Goal: Transaction & Acquisition: Purchase product/service

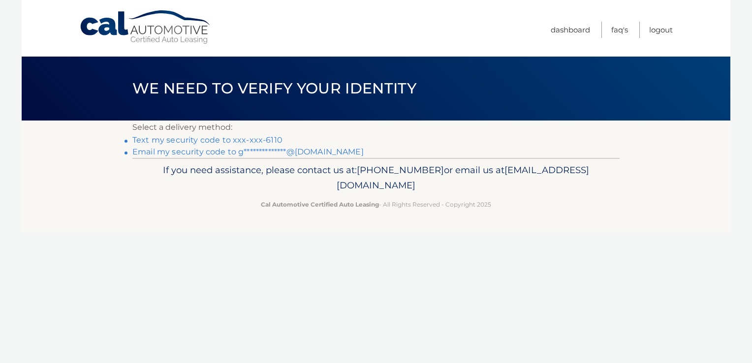
click at [228, 137] on link "Text my security code to xxx-xxx-6110" at bounding box center [207, 139] width 150 height 9
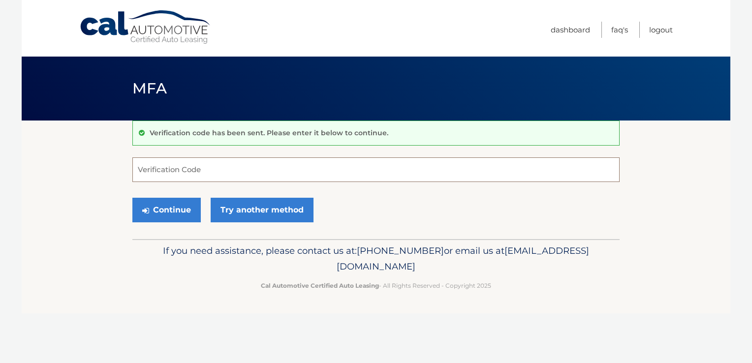
click at [203, 162] on input "Verification Code" at bounding box center [375, 170] width 487 height 25
type input "610405"
click at [159, 210] on button "Continue" at bounding box center [166, 210] width 68 height 25
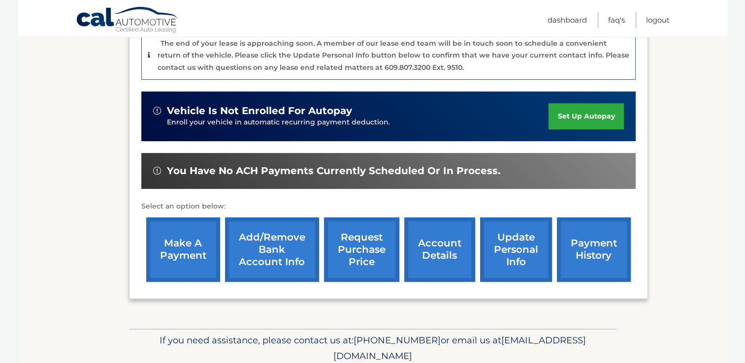
scroll to position [292, 0]
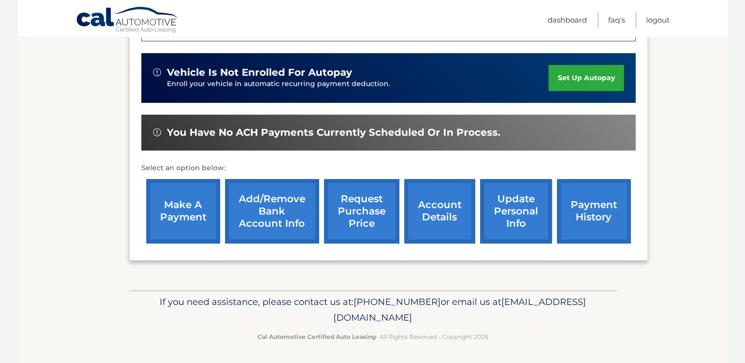
click at [178, 203] on link "make a payment" at bounding box center [183, 211] width 74 height 64
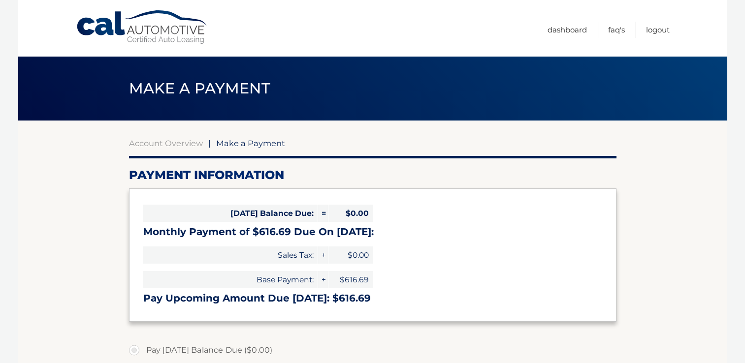
select select "MGFlYjA3ZTgtYzEwYi00MjRkLTk3YjgtMTQ1ZGI5ZjVjMTc3"
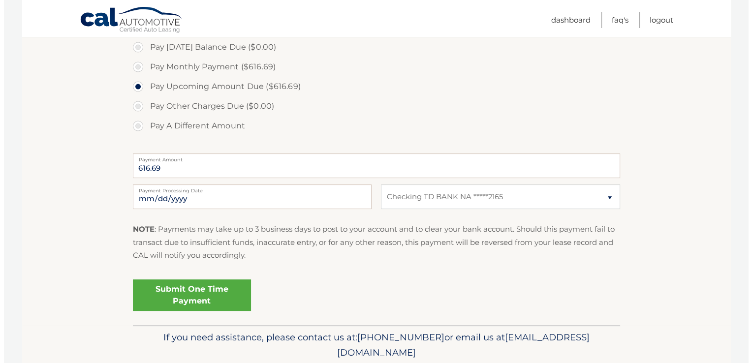
scroll to position [304, 0]
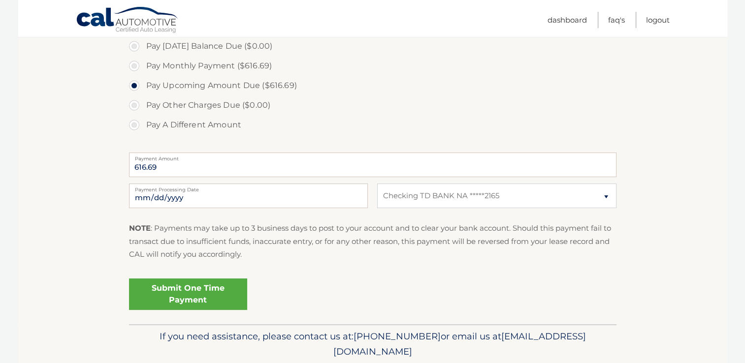
click at [224, 293] on link "Submit One Time Payment" at bounding box center [188, 295] width 118 height 32
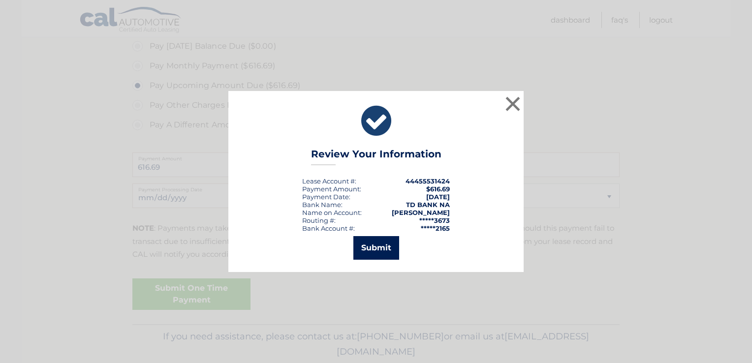
click at [370, 251] on button "Submit" at bounding box center [376, 248] width 46 height 24
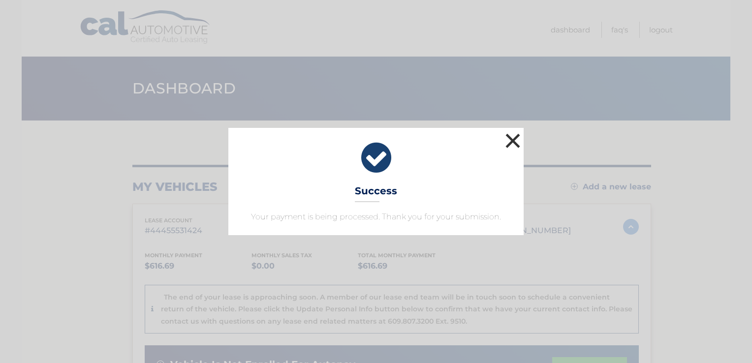
click at [514, 134] on button "×" at bounding box center [513, 141] width 20 height 20
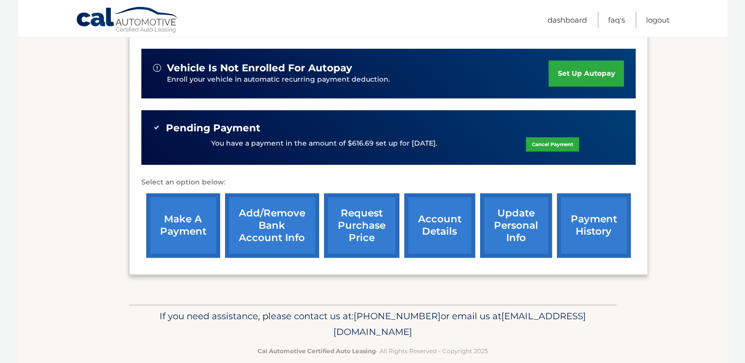
scroll to position [297, 0]
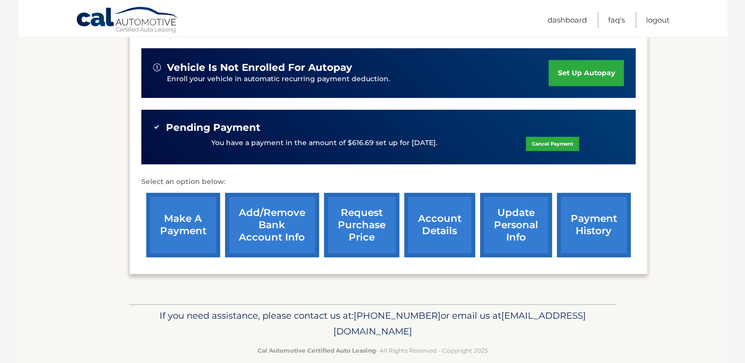
click at [429, 222] on link "account details" at bounding box center [439, 225] width 71 height 64
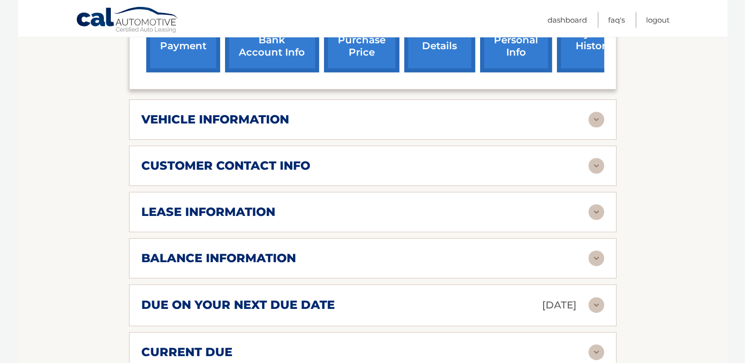
scroll to position [449, 0]
click at [594, 250] on img at bounding box center [596, 258] width 16 height 16
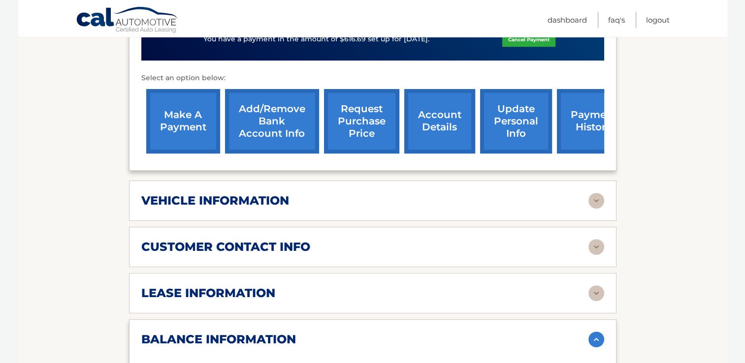
scroll to position [354, 0]
